Goal: Task Accomplishment & Management: Complete application form

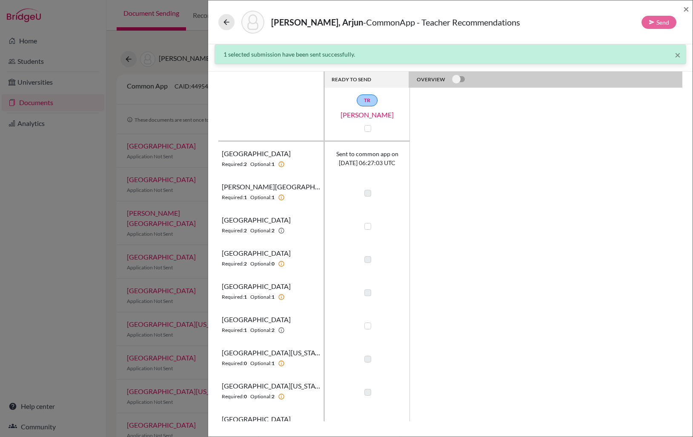
click at [687, 7] on span "×" at bounding box center [686, 9] width 6 height 12
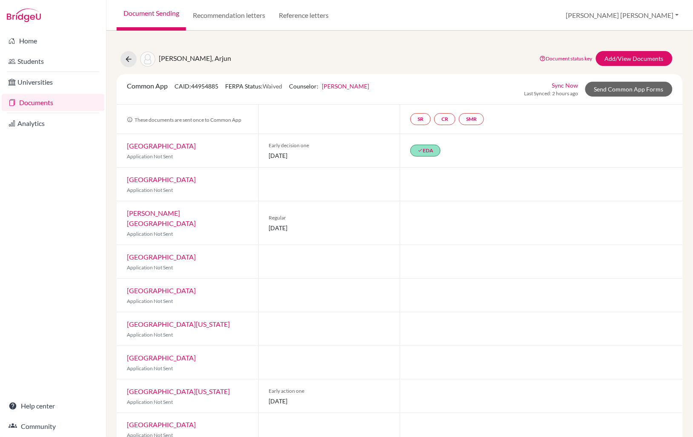
click at [156, 10] on link "Document Sending" at bounding box center [151, 15] width 69 height 31
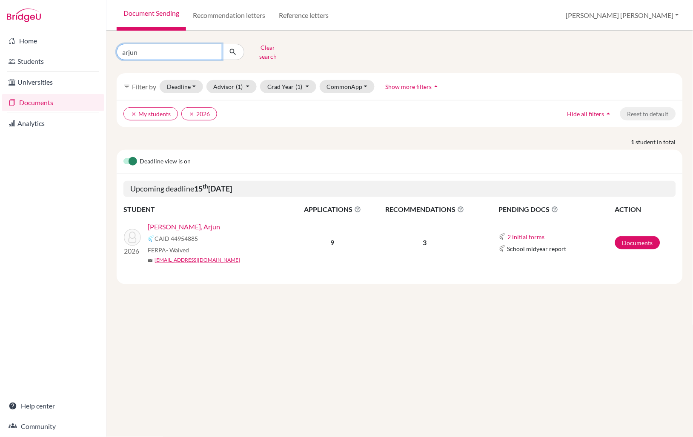
click at [139, 48] on input "arjun" at bounding box center [170, 52] width 106 height 16
type input "a"
type input "lauren"
click button "submit" at bounding box center [233, 52] width 23 height 16
click at [175, 223] on link "Cumings, Lauren" at bounding box center [174, 227] width 53 height 10
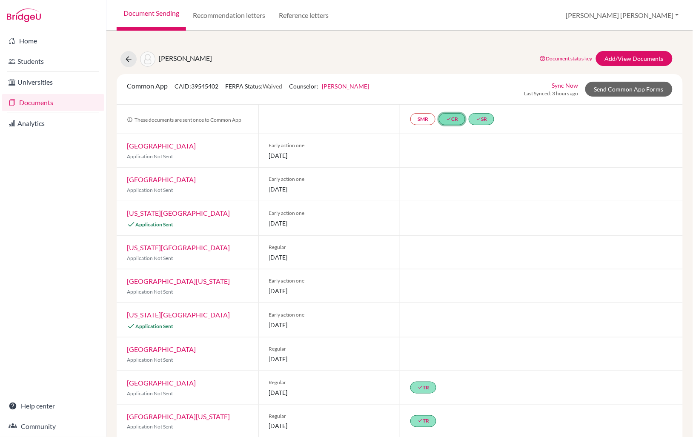
click at [453, 116] on link "done CR" at bounding box center [452, 119] width 26 height 12
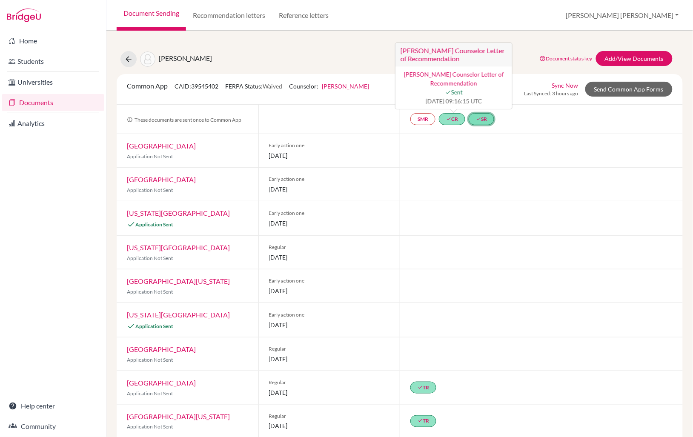
click at [489, 121] on link "done SR" at bounding box center [482, 119] width 26 height 12
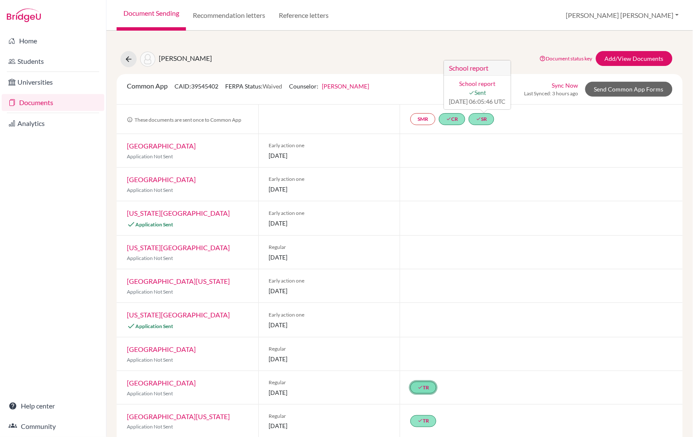
click at [421, 387] on icon "done" at bounding box center [420, 387] width 5 height 5
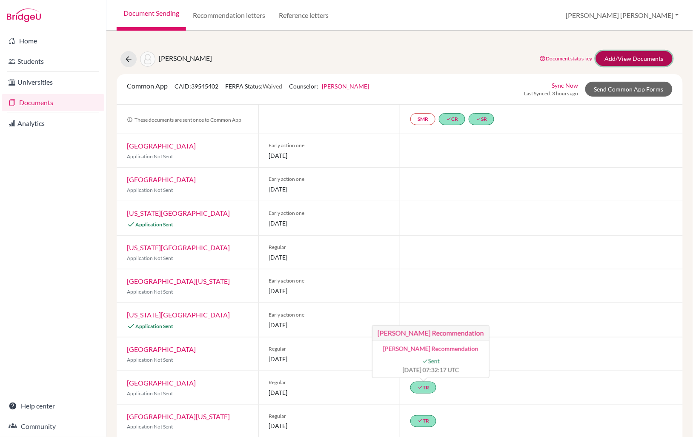
click at [648, 57] on link "Add/View Documents" at bounding box center [634, 58] width 77 height 15
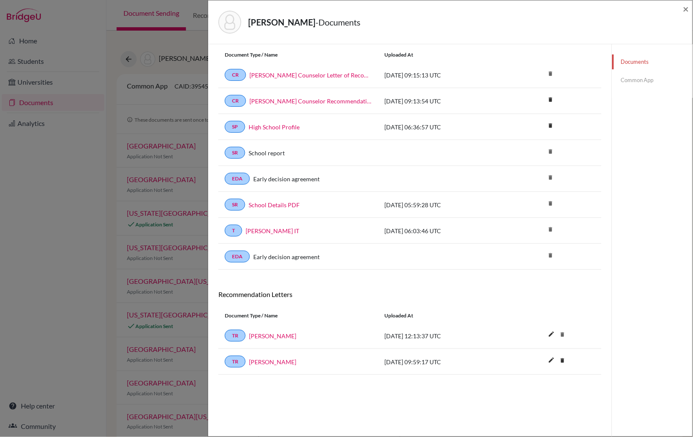
scroll to position [37, 0]
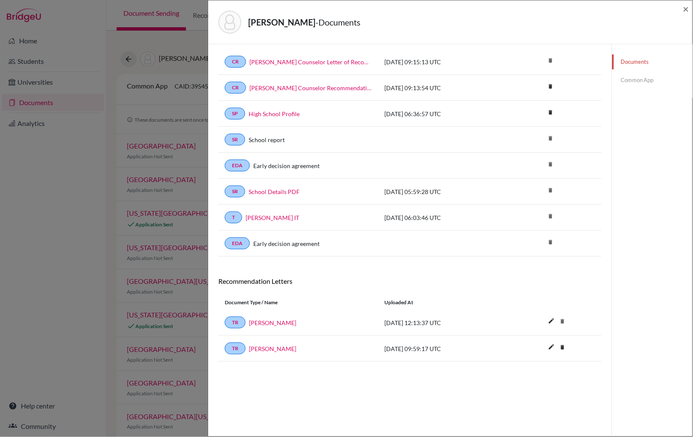
click at [645, 83] on link "Common App" at bounding box center [652, 80] width 80 height 15
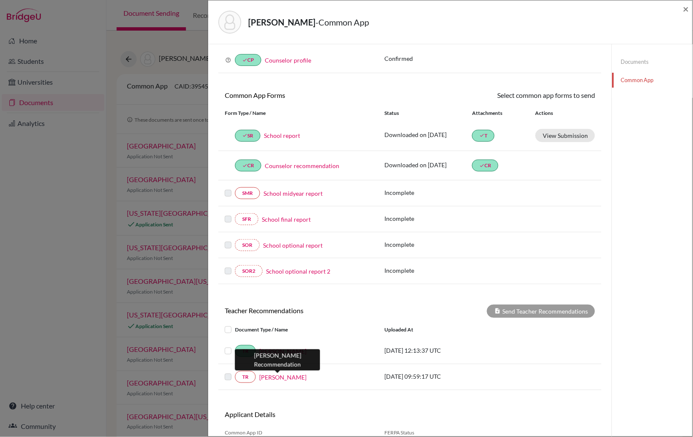
click at [280, 380] on link "[PERSON_NAME]" at bounding box center [282, 377] width 47 height 9
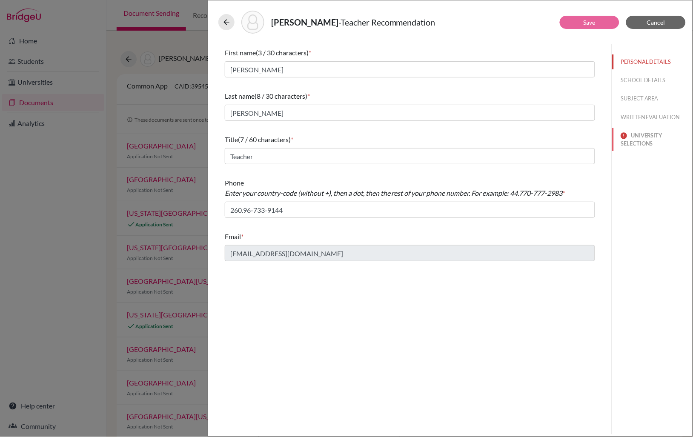
click at [640, 139] on button "UNIVERSITY SELECTIONS" at bounding box center [652, 139] width 80 height 23
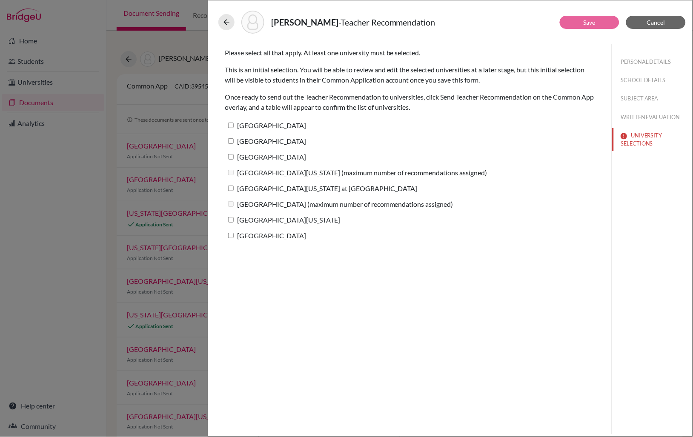
click at [234, 125] on input "Auburn University" at bounding box center [231, 126] width 6 height 6
checkbox input "true"
click at [596, 24] on button "Save" at bounding box center [590, 22] width 60 height 13
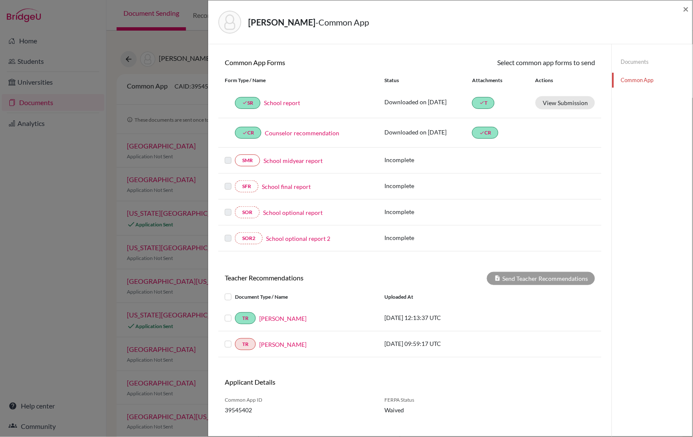
scroll to position [74, 0]
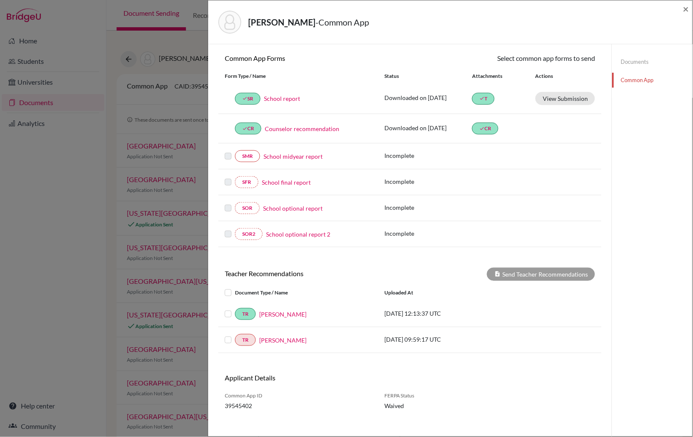
click at [235, 335] on label at bounding box center [235, 335] width 0 height 0
click at [0, 0] on input "checkbox" at bounding box center [0, 0] width 0 height 0
click at [554, 272] on button "Send Teacher Recommendations" at bounding box center [541, 274] width 108 height 13
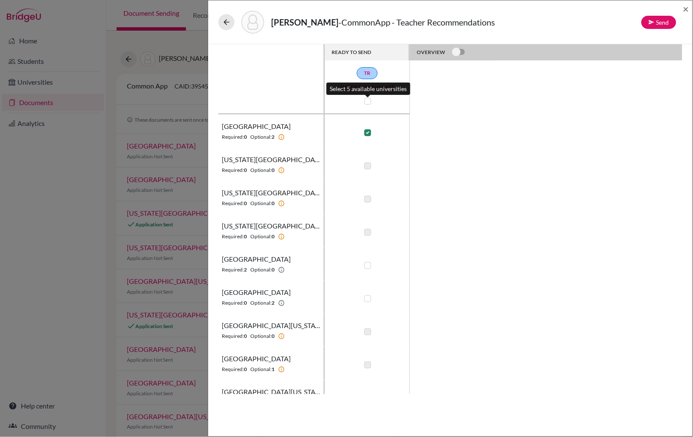
click at [369, 102] on label at bounding box center [367, 101] width 7 height 7
click at [369, 102] on input "checkbox" at bounding box center [365, 100] width 7 height 9
checkbox input "true"
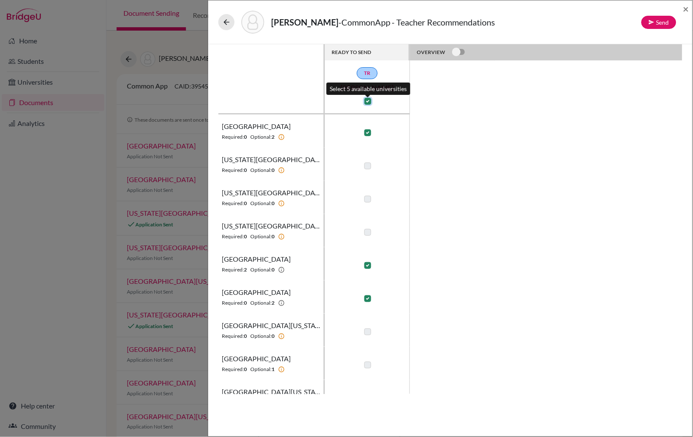
checkbox input "true"
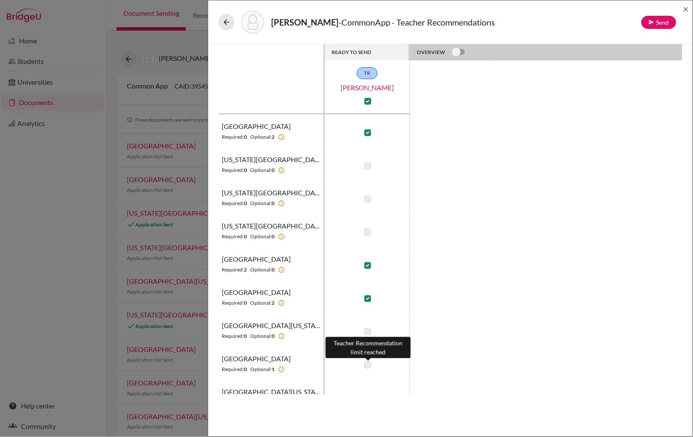
click at [368, 365] on label at bounding box center [367, 365] width 7 height 7
click at [366, 365] on label at bounding box center [367, 365] width 7 height 7
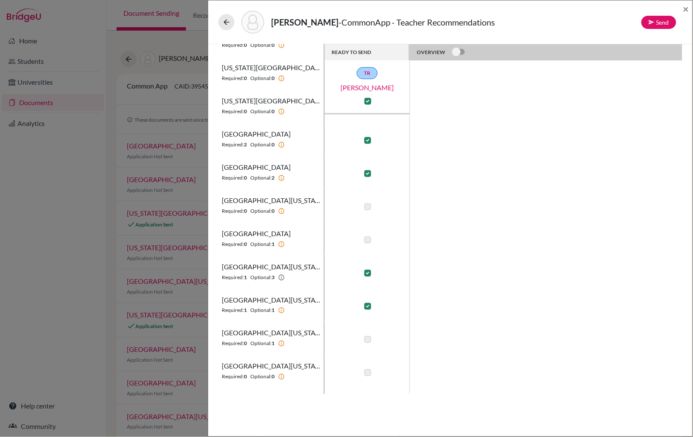
scroll to position [130, 0]
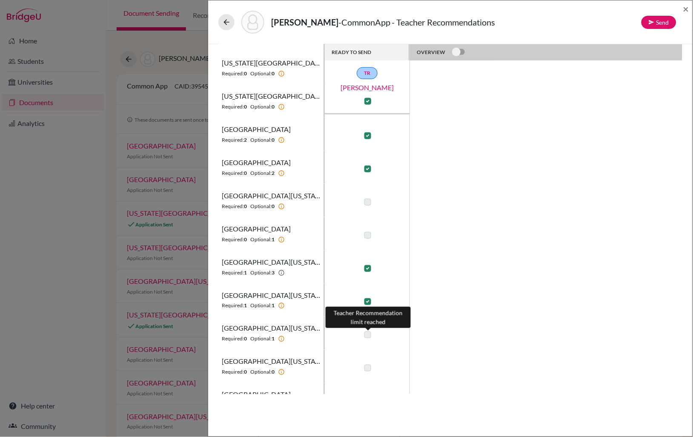
click at [367, 334] on label at bounding box center [367, 335] width 7 height 7
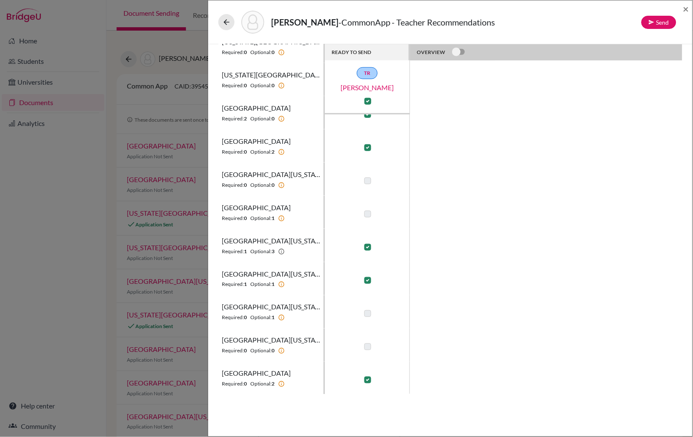
scroll to position [0, 0]
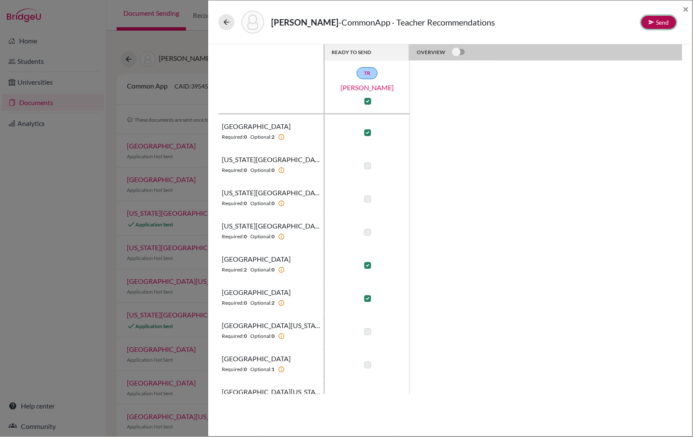
click at [653, 20] on icon at bounding box center [652, 22] width 6 height 6
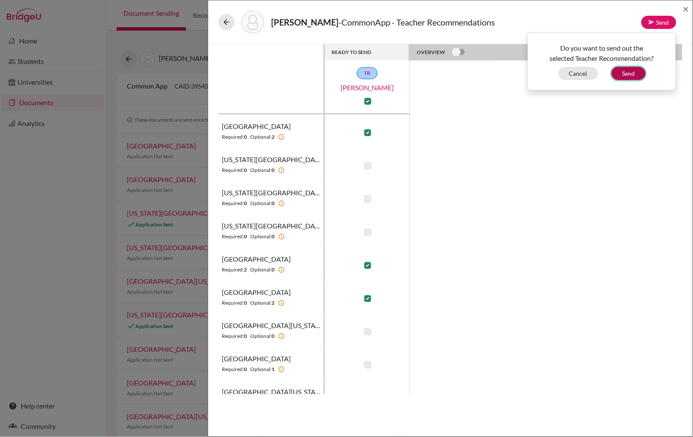
click at [628, 75] on button "Send" at bounding box center [629, 73] width 34 height 13
checkbox input "false"
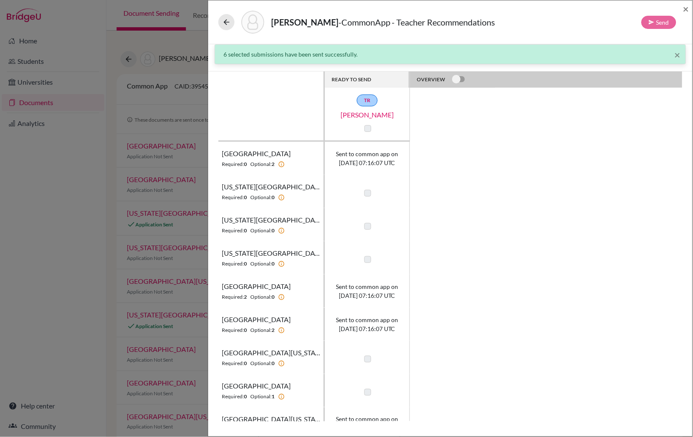
click at [367, 127] on label at bounding box center [367, 128] width 7 height 7
click at [688, 6] on span "×" at bounding box center [686, 9] width 6 height 12
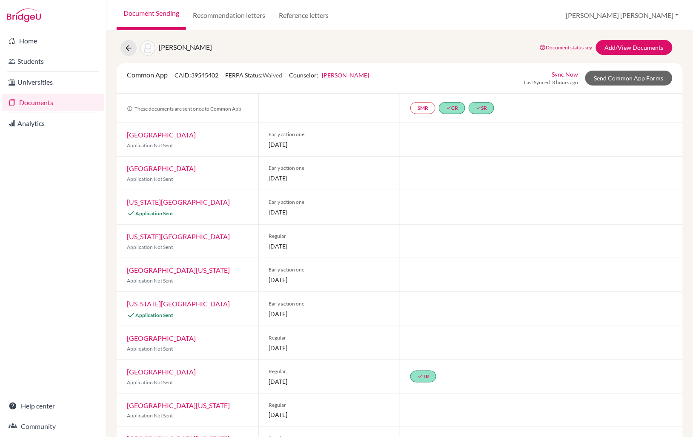
scroll to position [10, 0]
